Goal: Task Accomplishment & Management: Complete application form

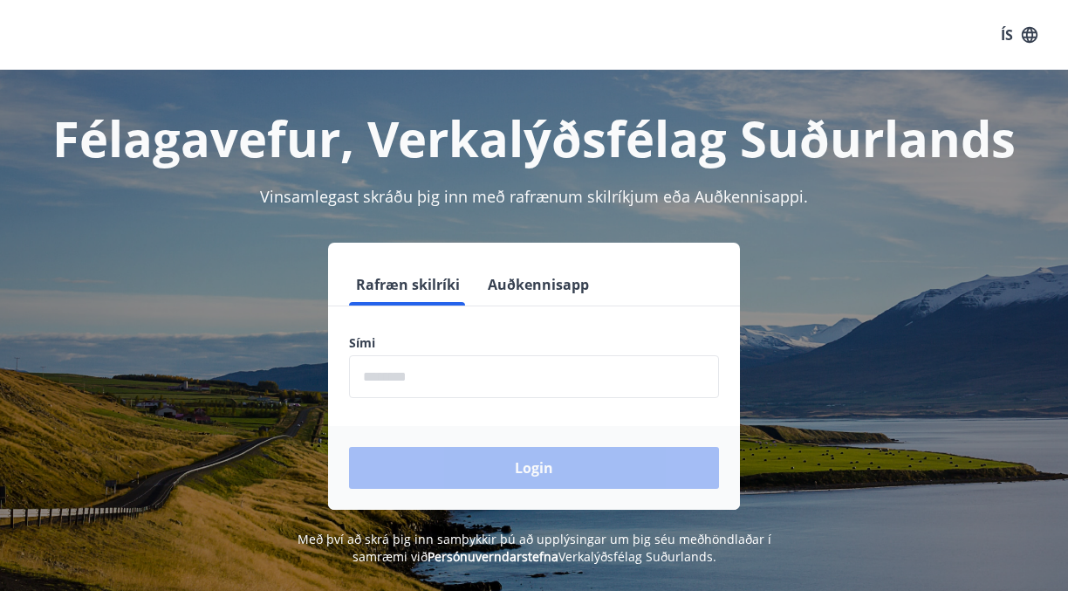
click at [475, 302] on div "Rafræn skilríki Auðkennisapp" at bounding box center [534, 285] width 412 height 42
click at [521, 284] on button "Auðkennisapp" at bounding box center [538, 285] width 115 height 42
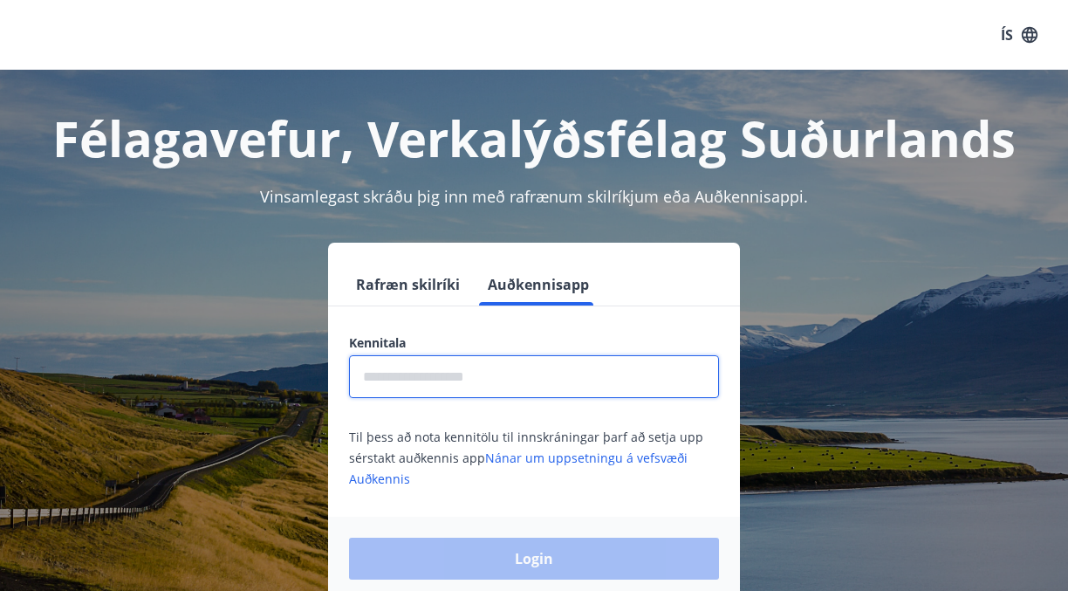
click at [483, 369] on input "text" at bounding box center [534, 376] width 370 height 43
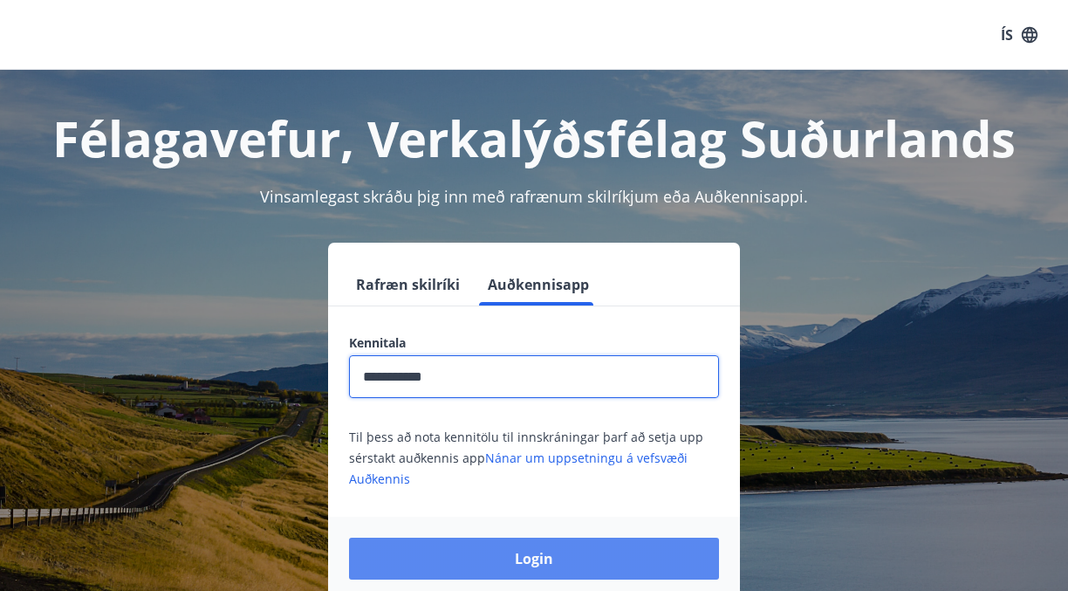
type input "**********"
click at [467, 545] on button "Login" at bounding box center [534, 559] width 370 height 42
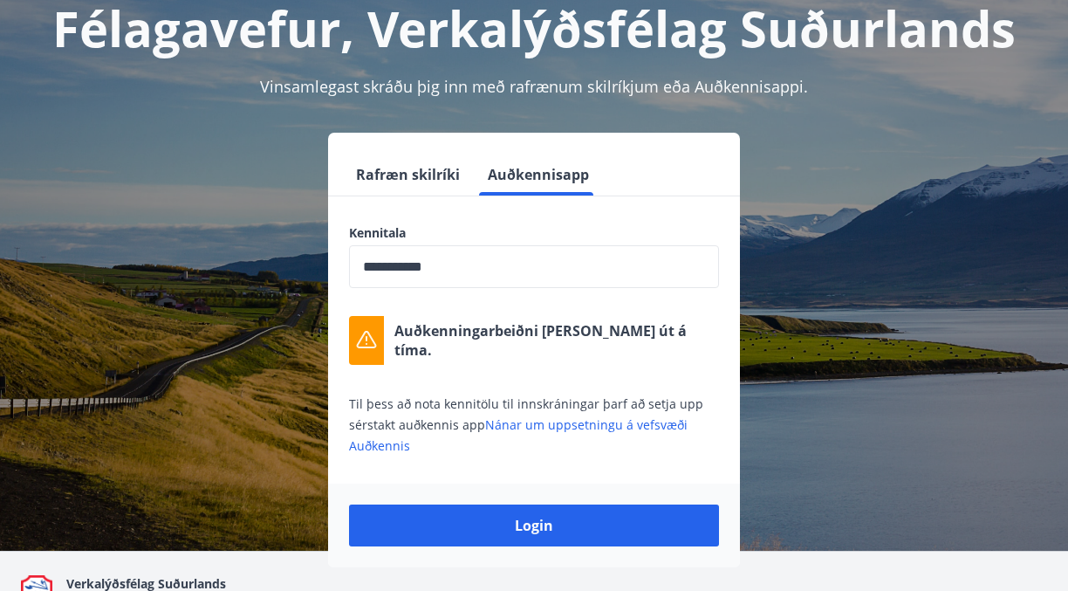
scroll to position [114, 0]
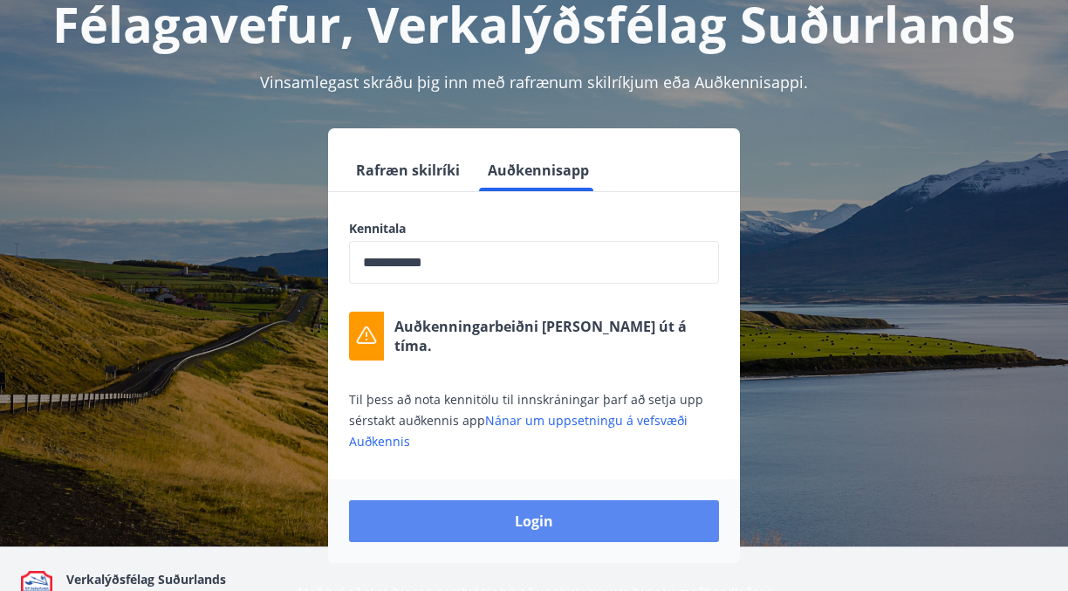
click at [567, 514] on button "Login" at bounding box center [534, 521] width 370 height 42
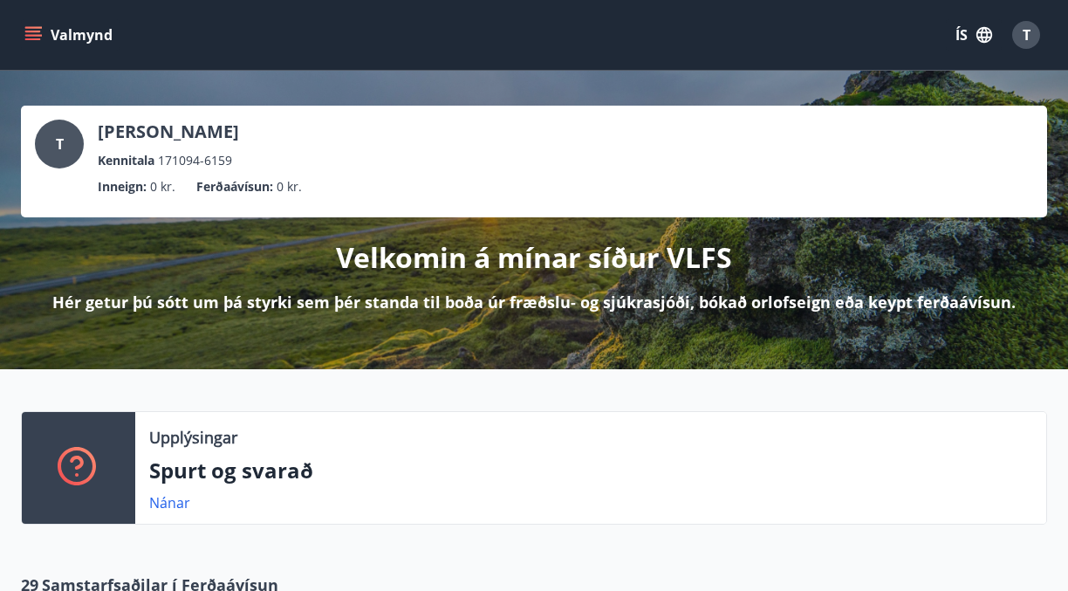
click at [962, 32] on button "ÍS" at bounding box center [974, 34] width 56 height 31
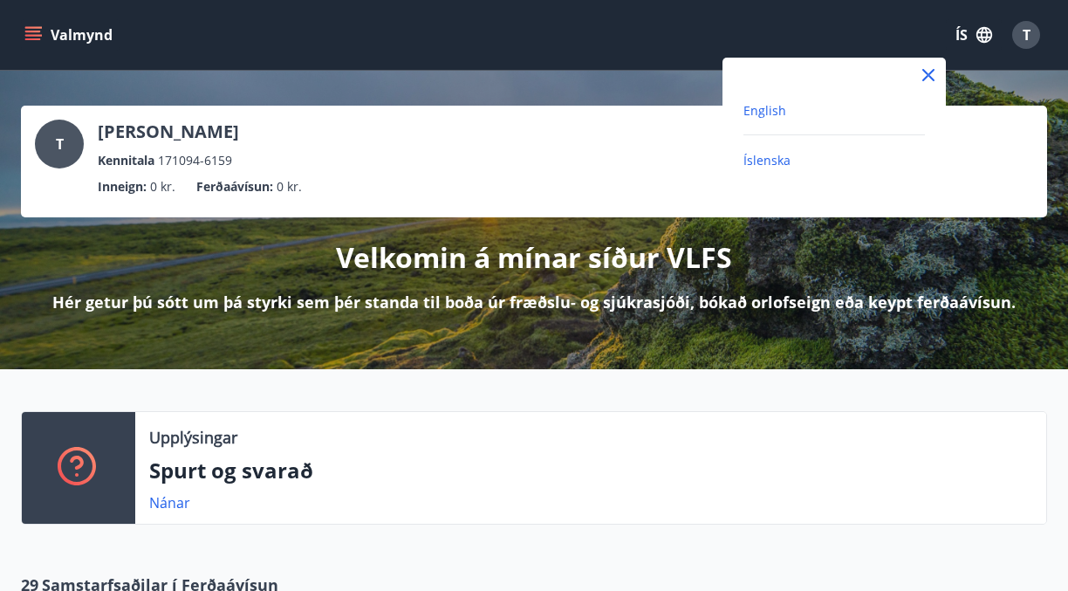
click at [770, 112] on span "English" at bounding box center [764, 110] width 43 height 17
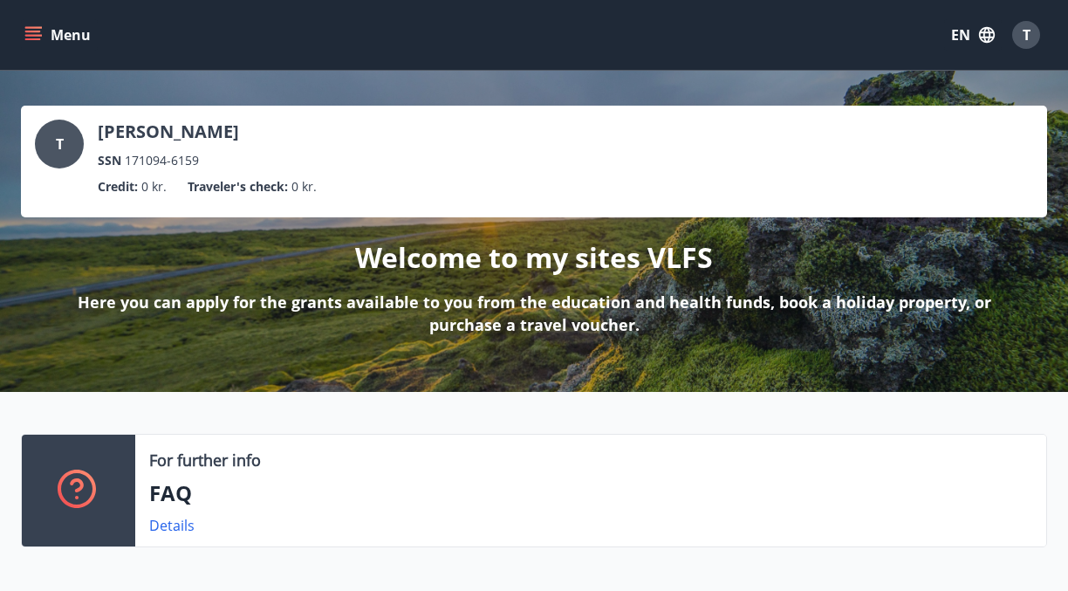
click at [31, 31] on icon "menu" at bounding box center [33, 32] width 16 height 2
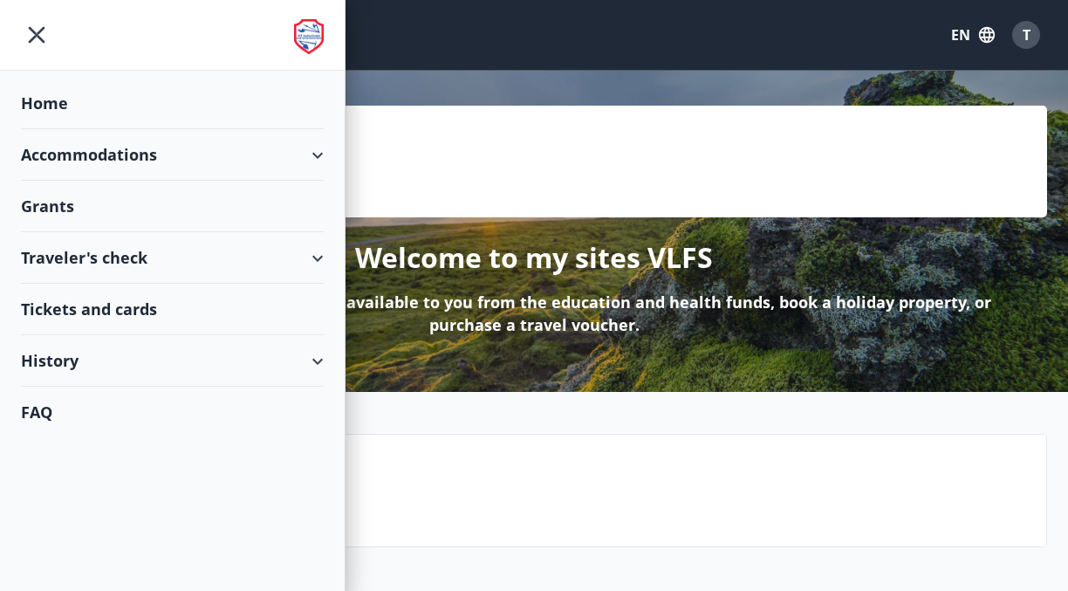
click at [105, 222] on div "Grants" at bounding box center [172, 206] width 303 height 51
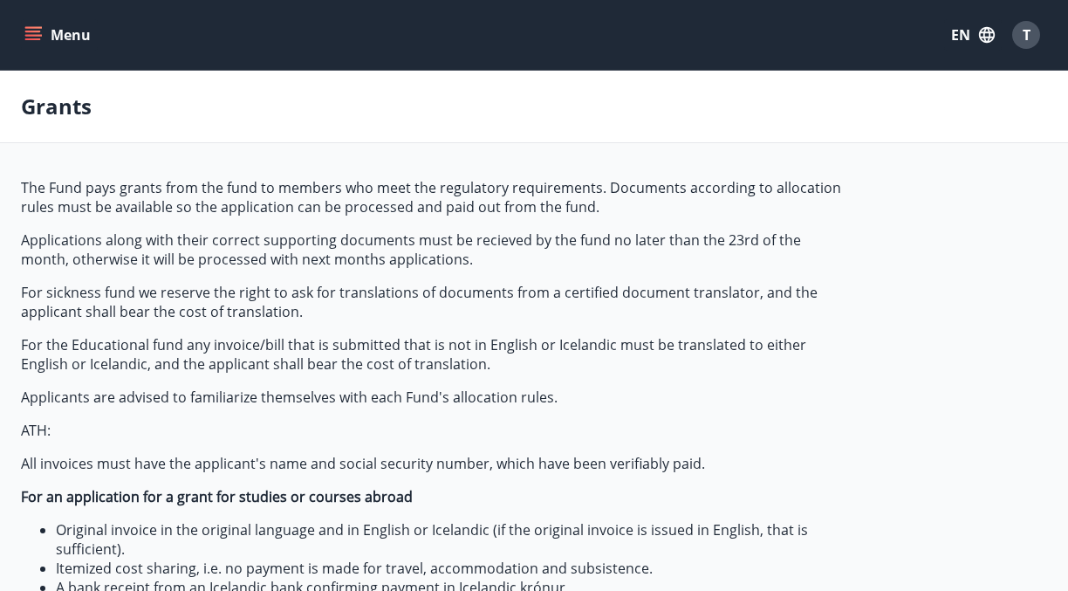
type input "***"
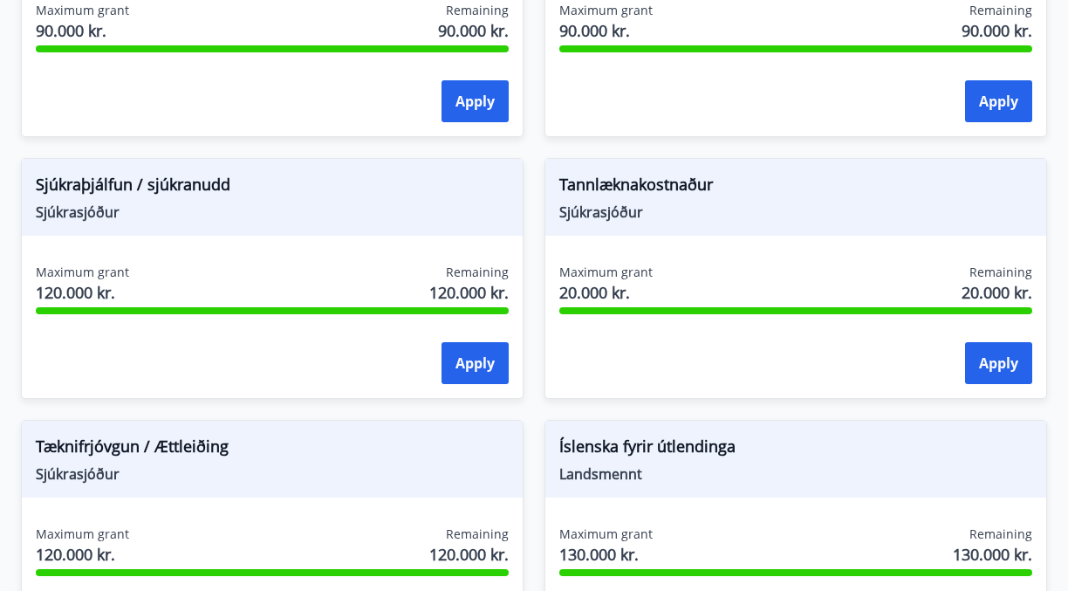
scroll to position [1982, 0]
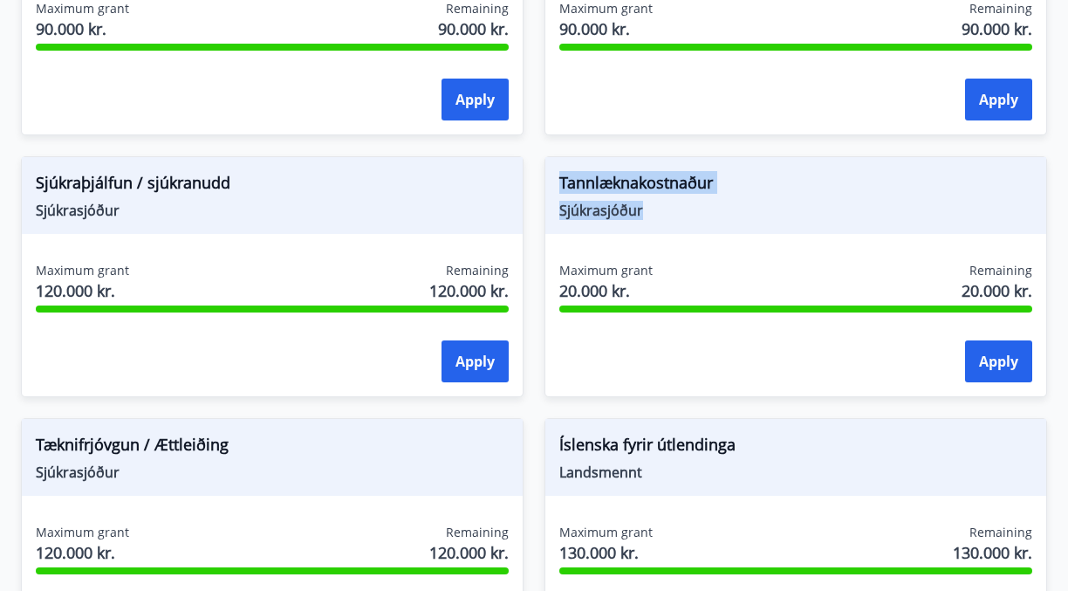
drag, startPoint x: 670, startPoint y: 221, endPoint x: 559, endPoint y: 186, distance: 116.2
click at [559, 186] on div "Tannlæknakostnaður Sjúkrasjóður" at bounding box center [795, 195] width 501 height 77
copy div "Tannlæknakostnaður Sjúkrasjóður"
click at [990, 368] on button "Apply" at bounding box center [998, 361] width 67 height 42
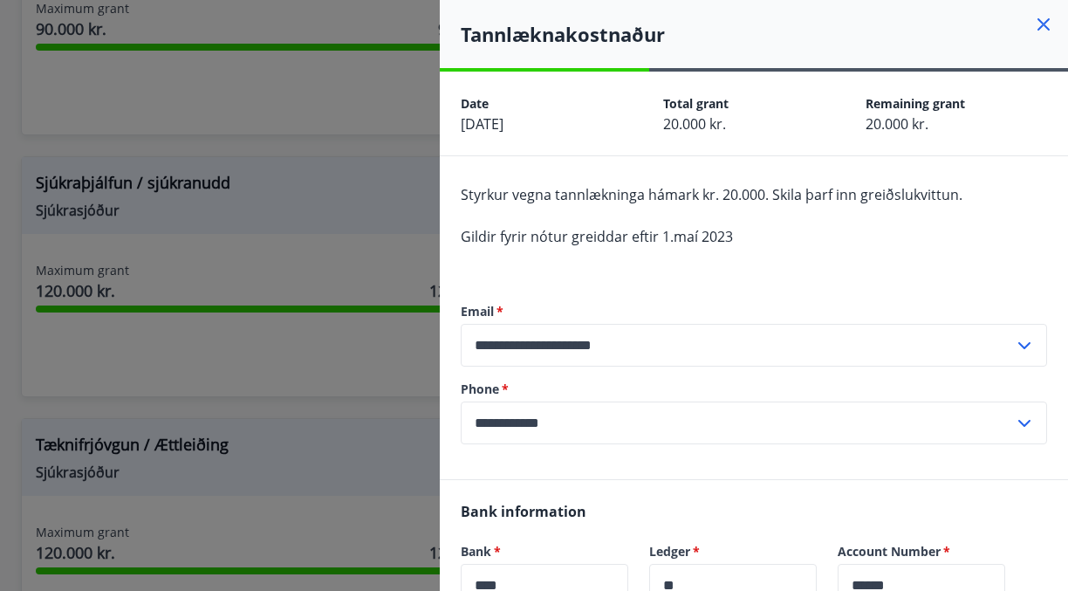
click at [1032, 343] on icon at bounding box center [1024, 345] width 21 height 21
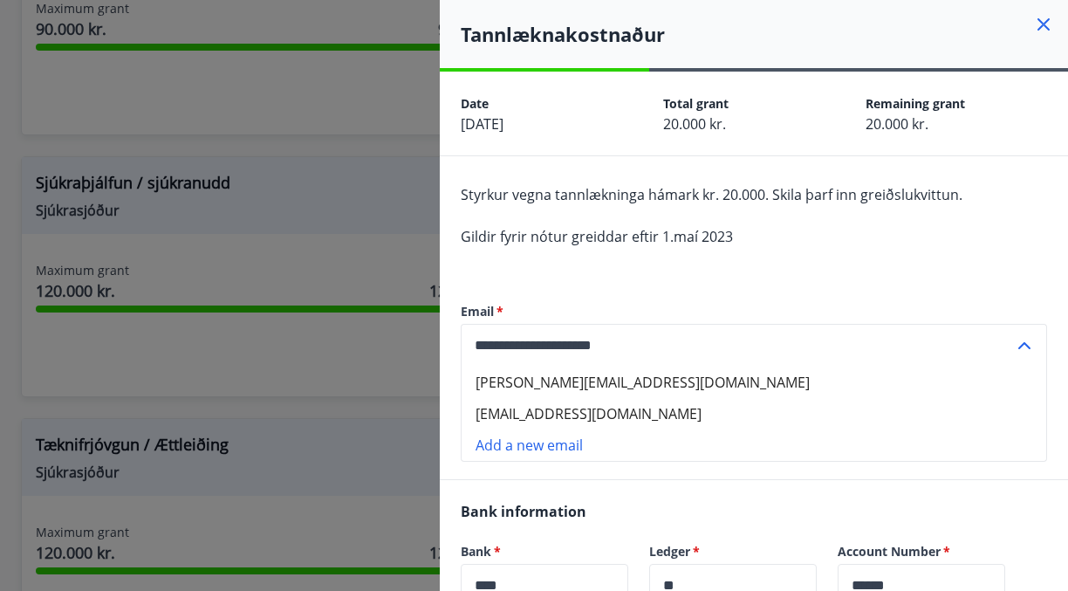
click at [784, 409] on li "tomasz.drozdziel17@gmail.com" at bounding box center [754, 413] width 585 height 31
type input "**********"
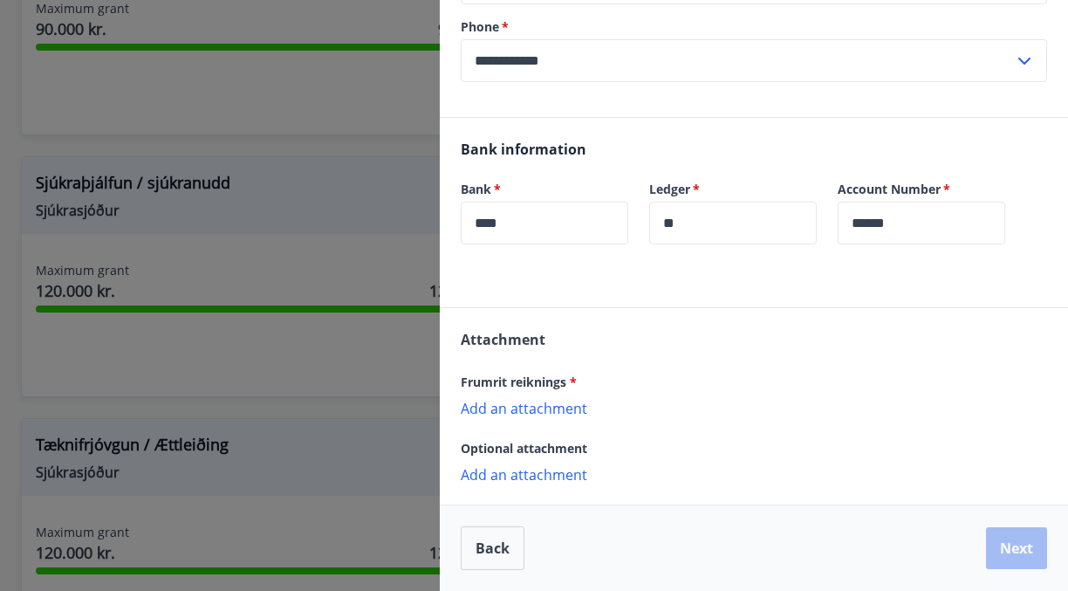
scroll to position [362, 0]
click at [565, 411] on p "Add an attachment" at bounding box center [754, 407] width 586 height 17
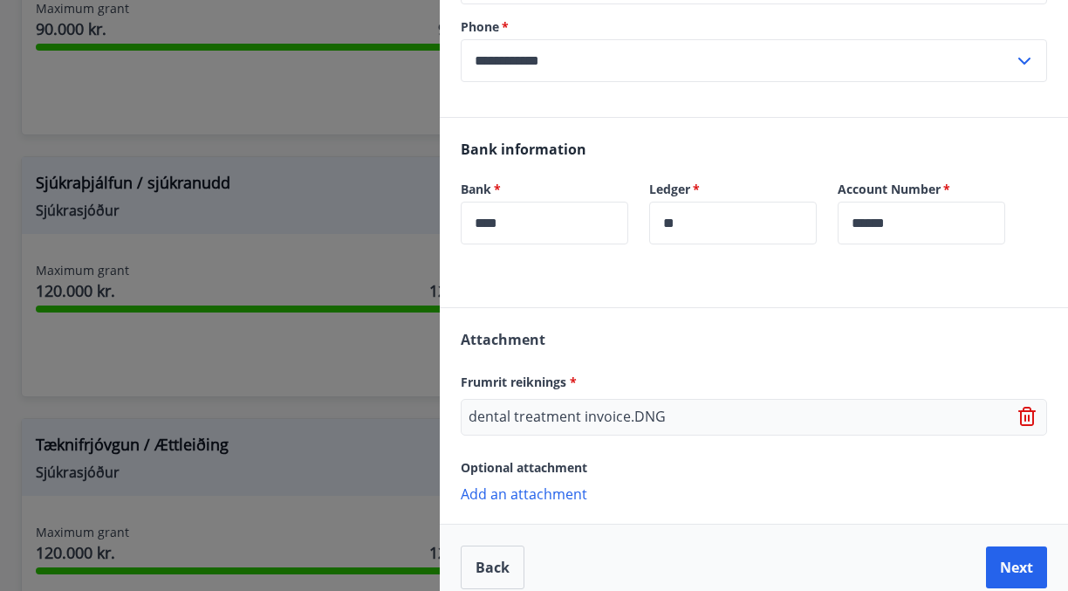
click at [561, 498] on p "Add an attachment" at bounding box center [754, 492] width 586 height 17
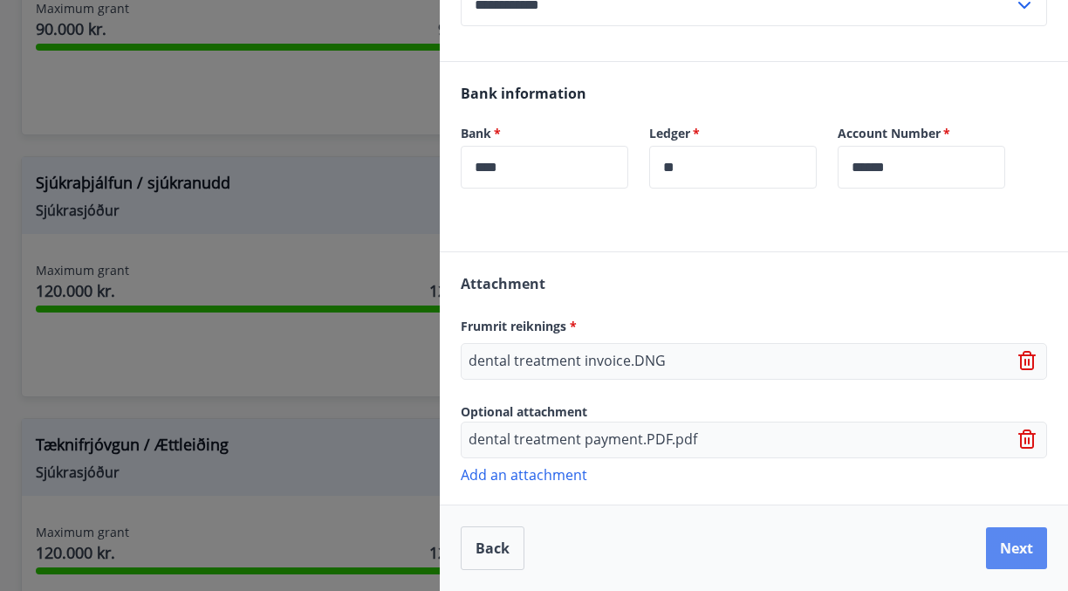
scroll to position [418, 0]
click at [1004, 538] on button "Next" at bounding box center [1016, 548] width 61 height 42
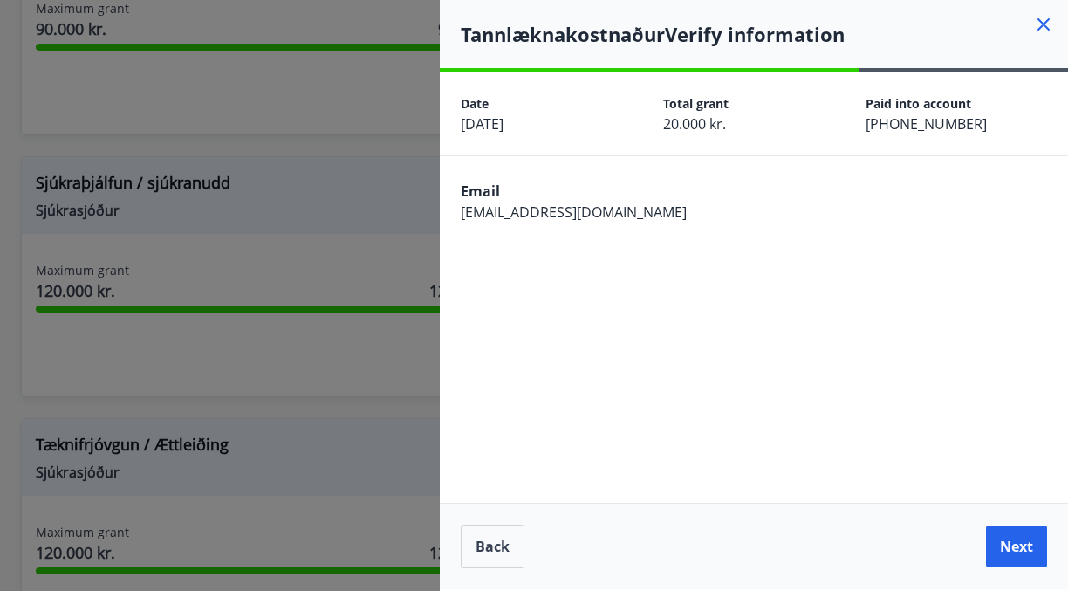
scroll to position [0, 0]
click at [1004, 538] on button "Next" at bounding box center [1016, 546] width 61 height 42
click at [488, 562] on button "Back" at bounding box center [493, 546] width 64 height 44
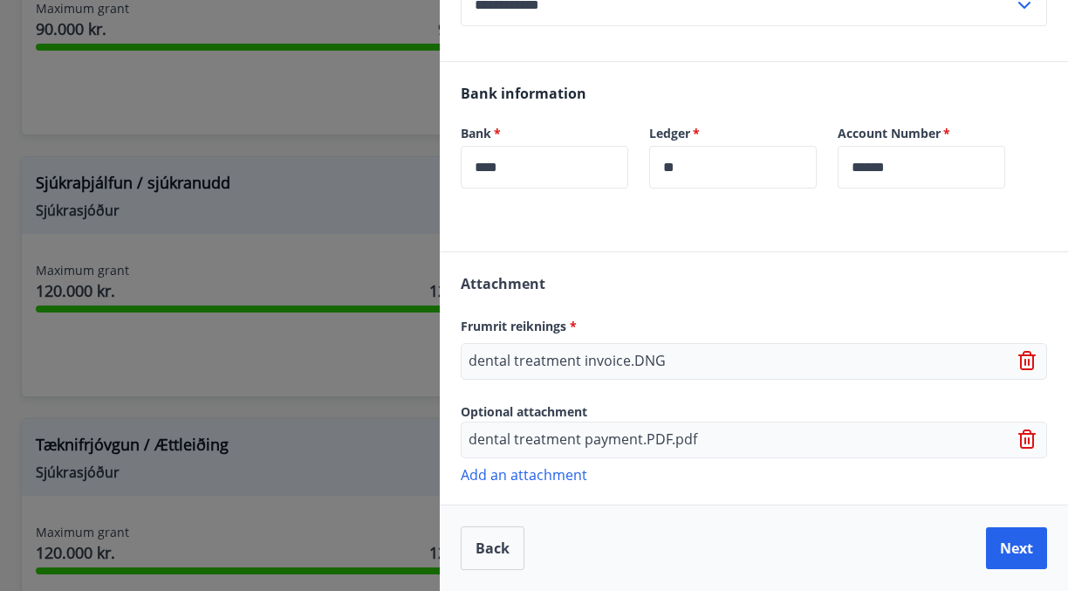
scroll to position [418, 0]
click at [1029, 356] on icon at bounding box center [1027, 355] width 14 height 2
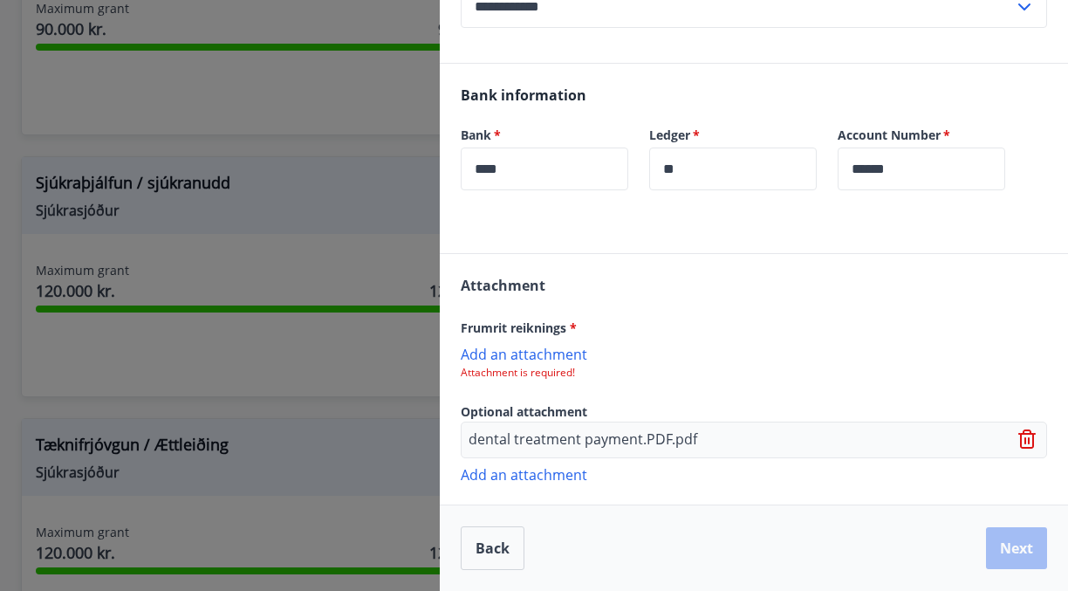
click at [543, 356] on p "Add an attachment" at bounding box center [754, 353] width 586 height 17
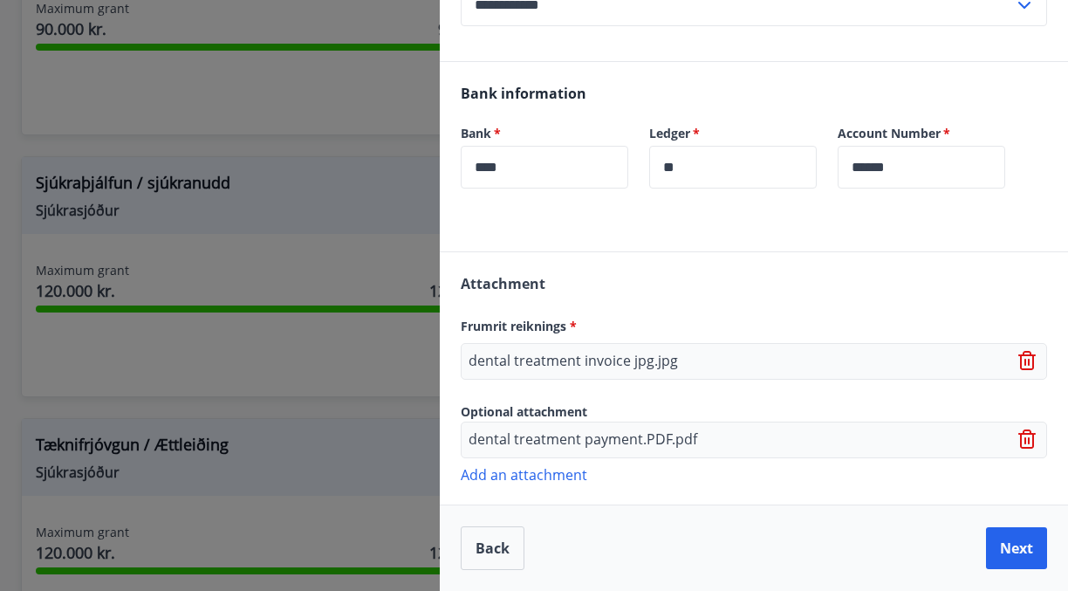
scroll to position [418, 0]
click at [1009, 528] on button "Next" at bounding box center [1016, 548] width 61 height 42
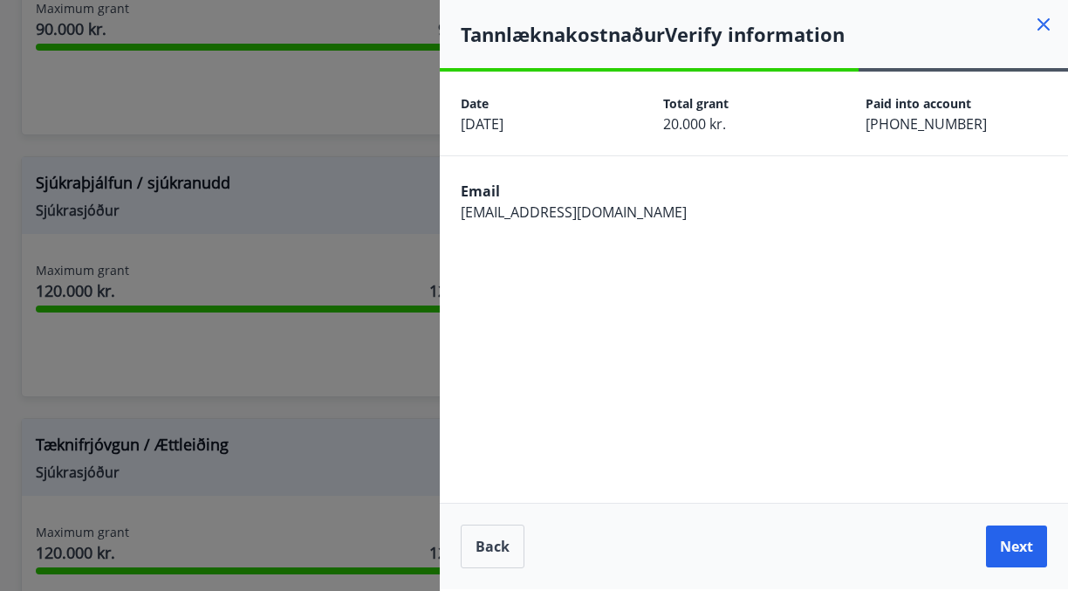
scroll to position [0, 0]
click at [1005, 539] on button "Next" at bounding box center [1016, 546] width 61 height 42
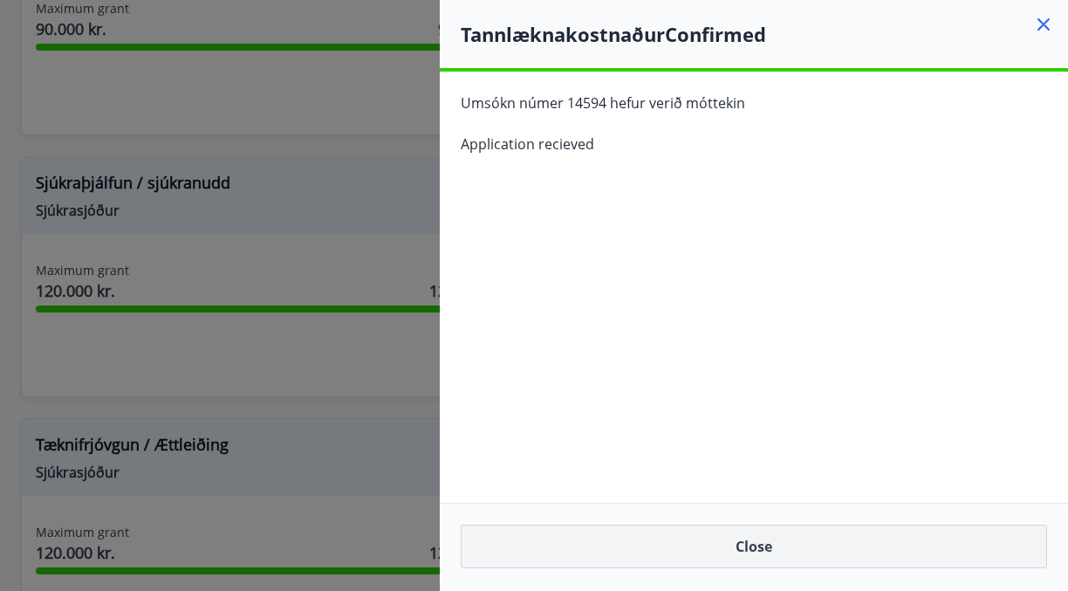
click at [825, 551] on button "Close" at bounding box center [754, 546] width 586 height 44
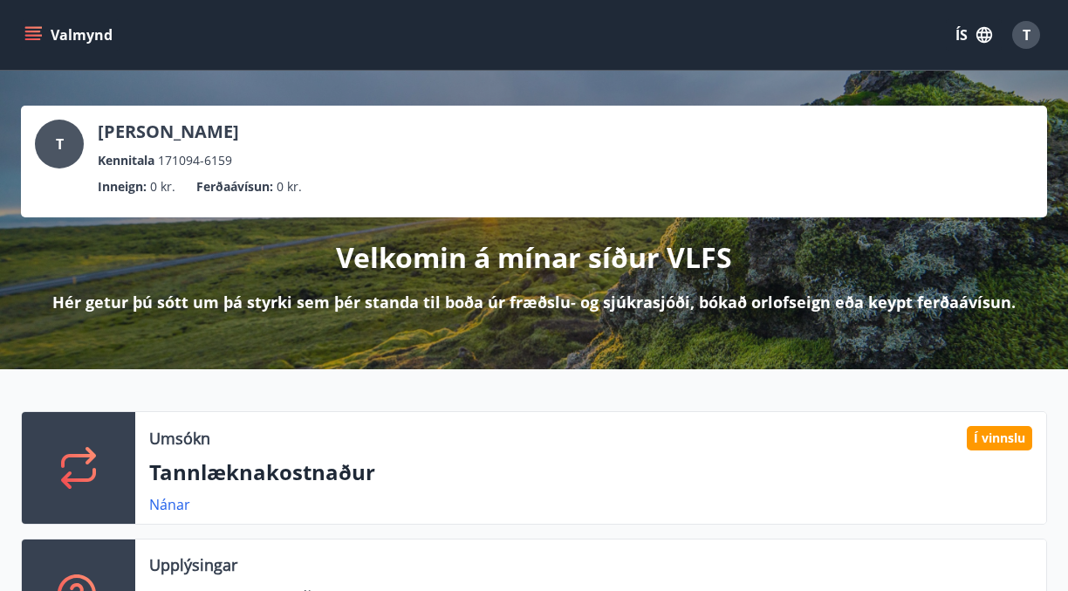
click at [969, 40] on button "ÍS" at bounding box center [974, 34] width 56 height 31
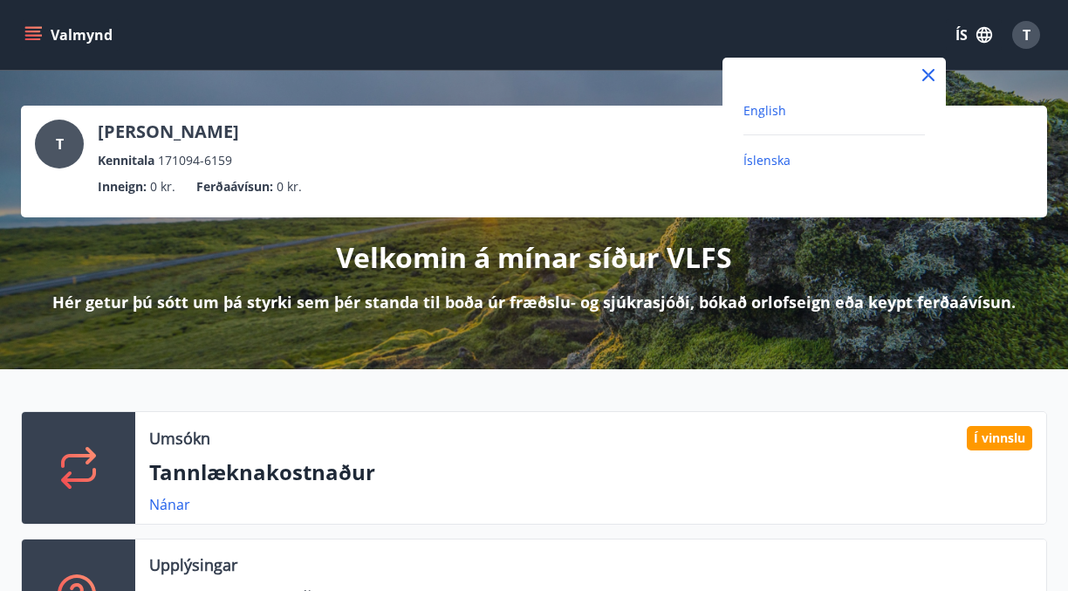
click at [776, 118] on span "English" at bounding box center [764, 110] width 43 height 17
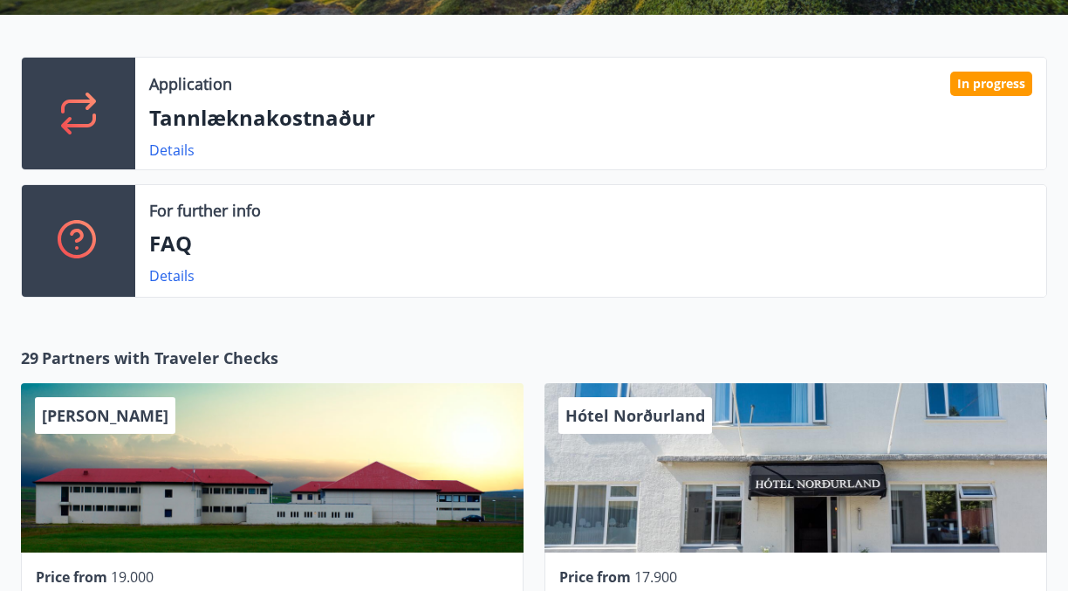
scroll to position [382, 0]
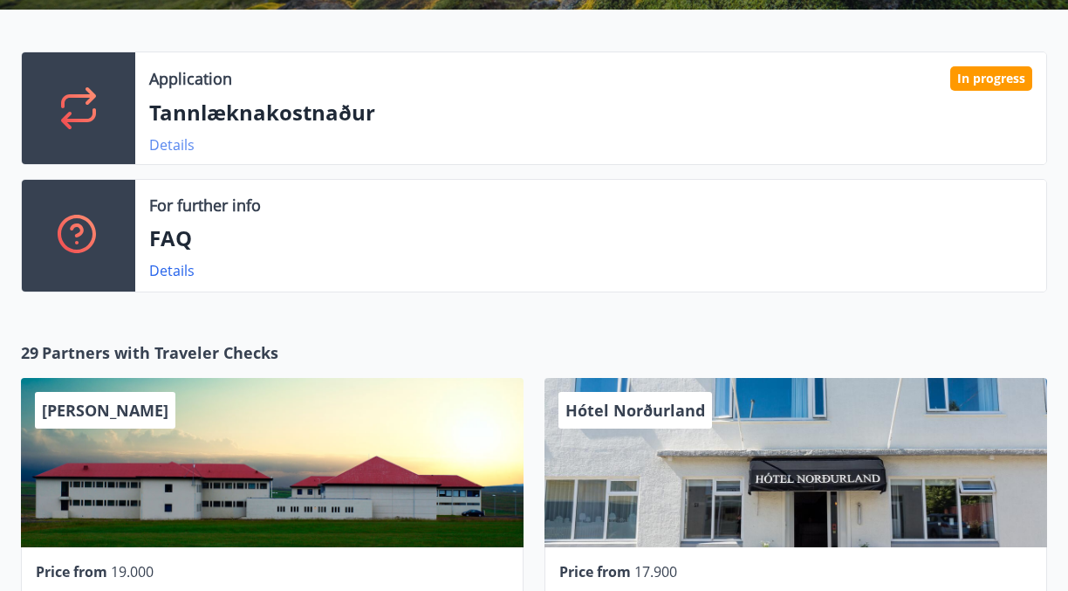
click at [177, 146] on link "Details" at bounding box center [171, 144] width 45 height 19
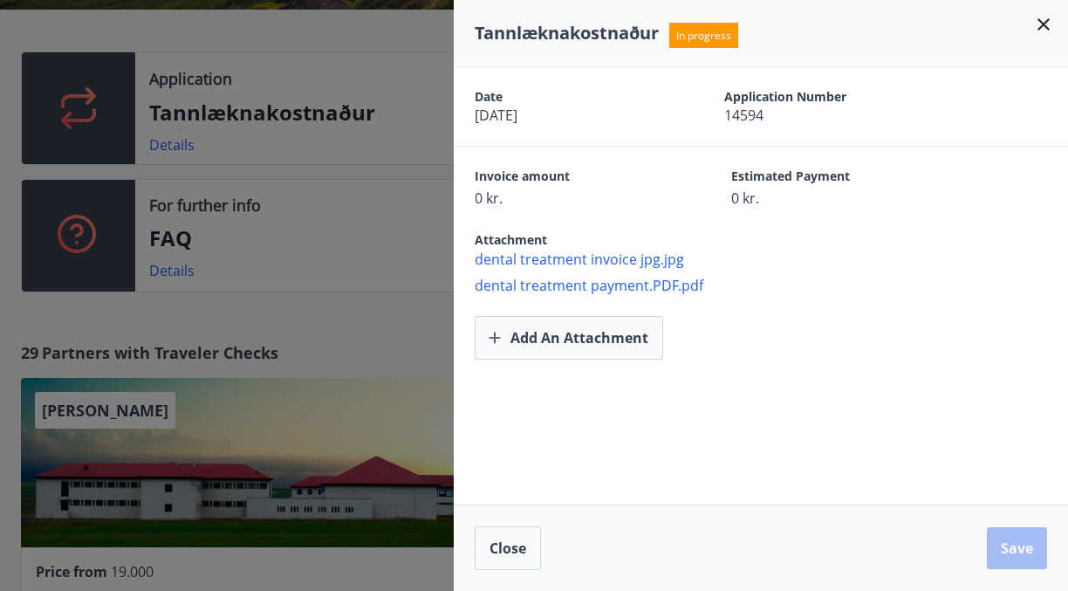
click at [1049, 29] on icon at bounding box center [1044, 24] width 12 height 12
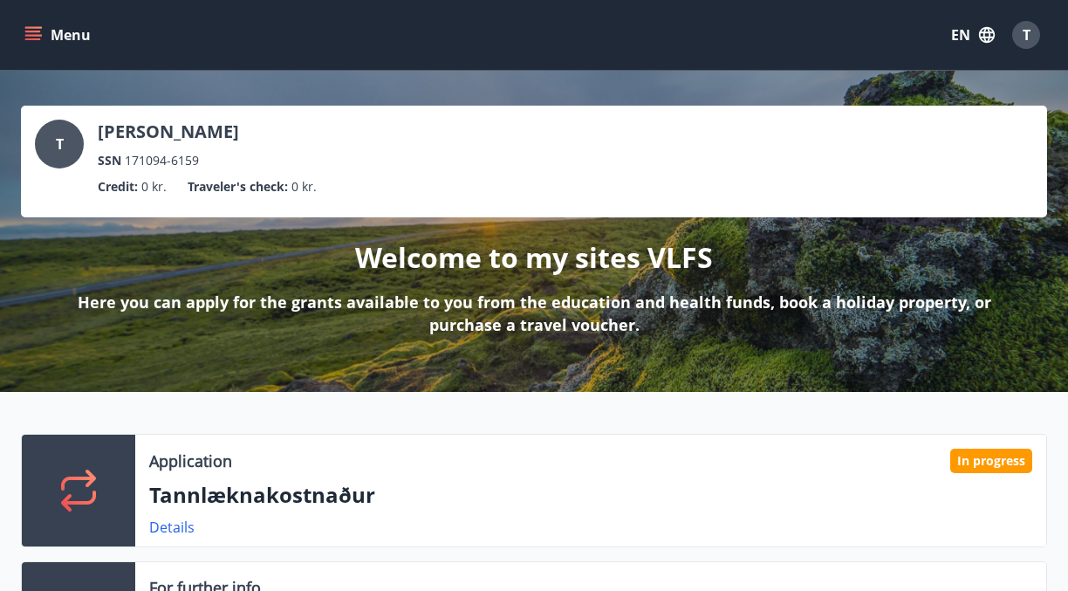
scroll to position [0, 0]
click at [1021, 24] on div "T" at bounding box center [1026, 35] width 28 height 28
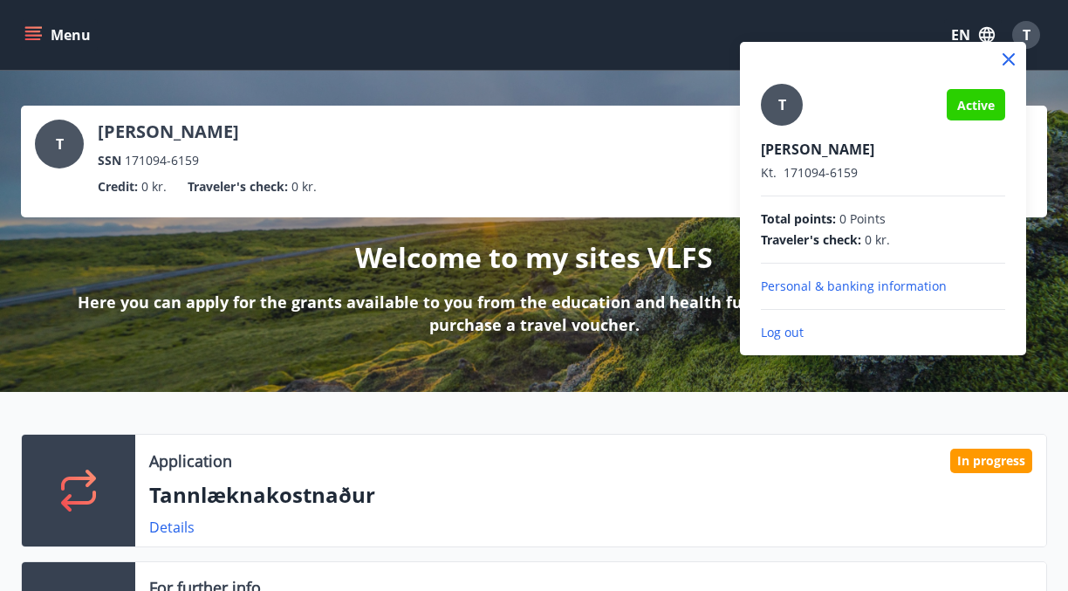
click at [38, 45] on div at bounding box center [534, 295] width 1068 height 591
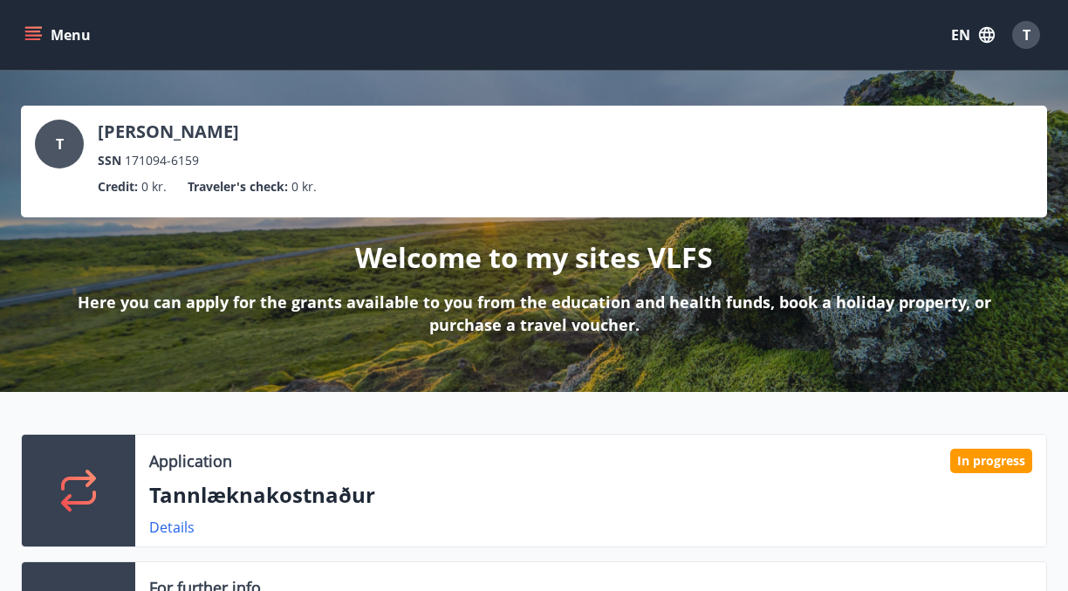
click at [35, 39] on icon "menu" at bounding box center [33, 39] width 16 height 2
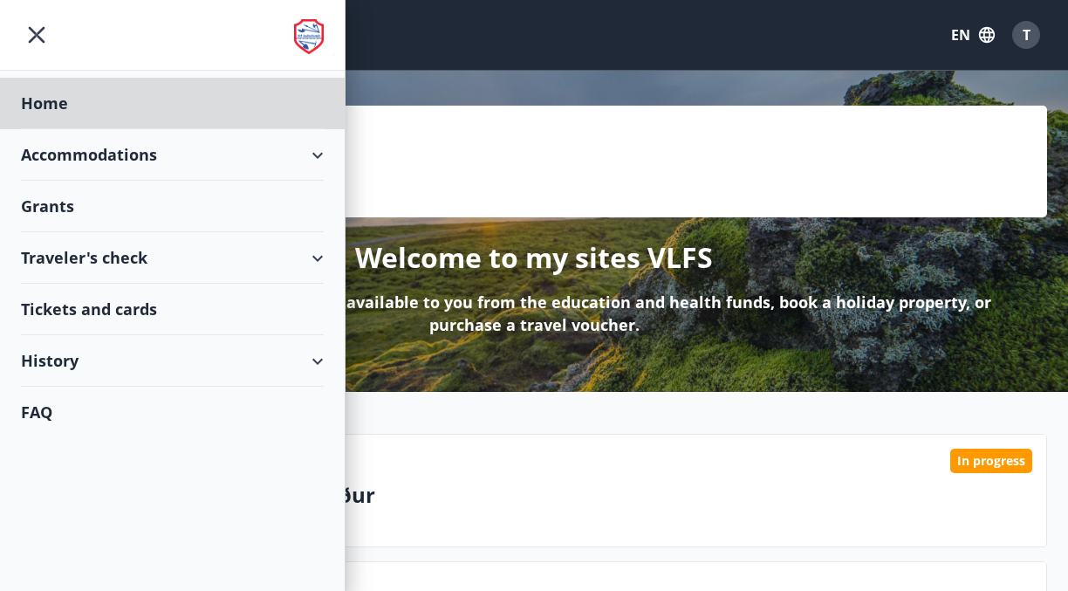
drag, startPoint x: 79, startPoint y: 188, endPoint x: 68, endPoint y: 219, distance: 33.4
click at [68, 219] on div "Grants" at bounding box center [172, 206] width 303 height 51
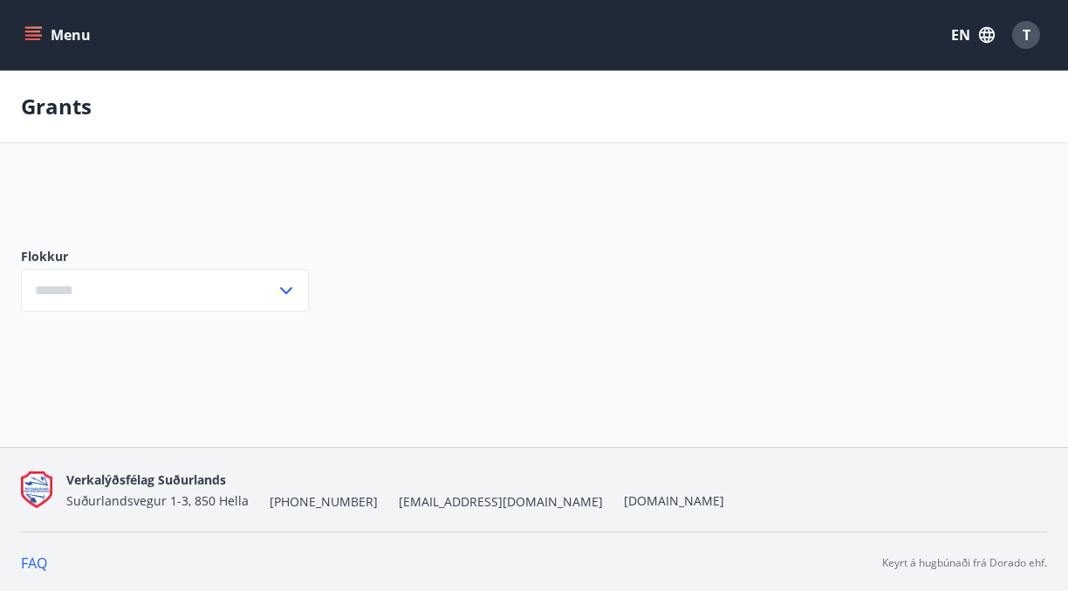
type input "***"
